Goal: Navigation & Orientation: Find specific page/section

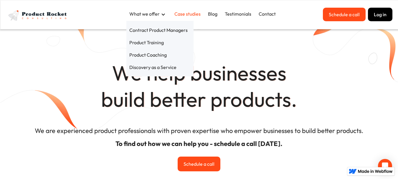
click at [196, 14] on link "Case studies" at bounding box center [187, 14] width 32 height 12
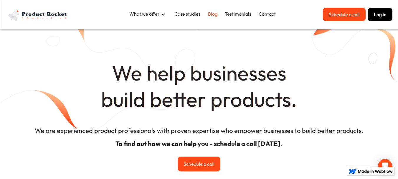
click at [209, 15] on link "Blog" at bounding box center [212, 14] width 15 height 12
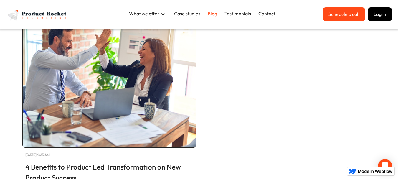
scroll to position [177, 0]
